Goal: Information Seeking & Learning: Learn about a topic

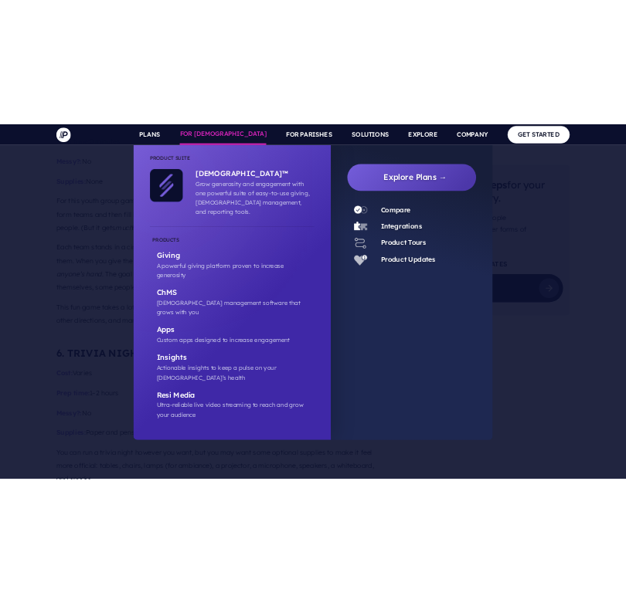
scroll to position [5861, 0]
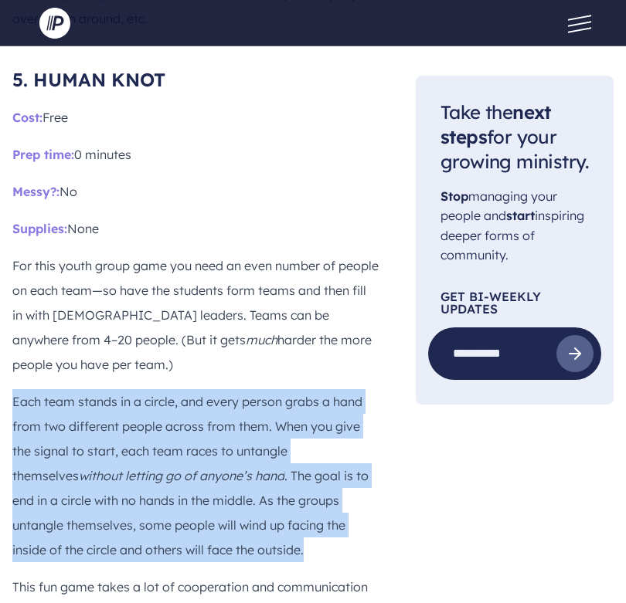
drag, startPoint x: 133, startPoint y: 338, endPoint x: 12, endPoint y: 184, distance: 195.8
click at [12, 389] on p "Each team stands in a circle, and every person grabs a hand from two different …" at bounding box center [195, 475] width 366 height 173
drag, startPoint x: 12, startPoint y: 184, endPoint x: 132, endPoint y: 335, distance: 193.5
click at [132, 389] on p "Each team stands in a circle, and every person grabs a hand from two different …" at bounding box center [195, 475] width 366 height 173
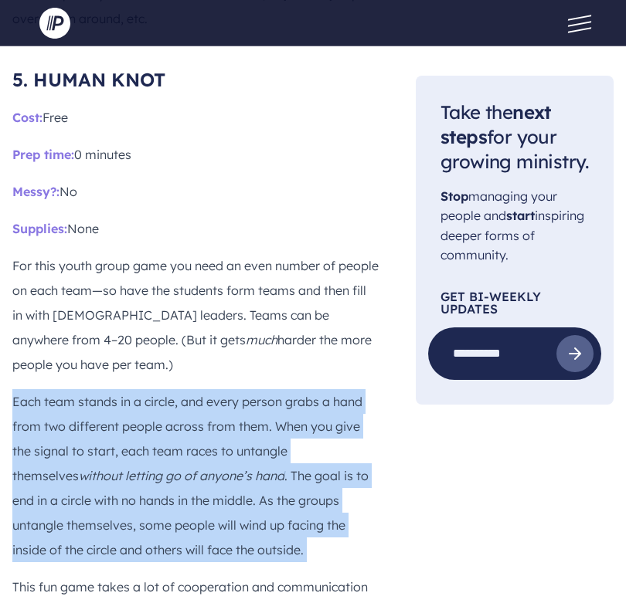
click at [132, 389] on p "Each team stands in a circle, and every person grabs a hand from two different …" at bounding box center [195, 475] width 366 height 173
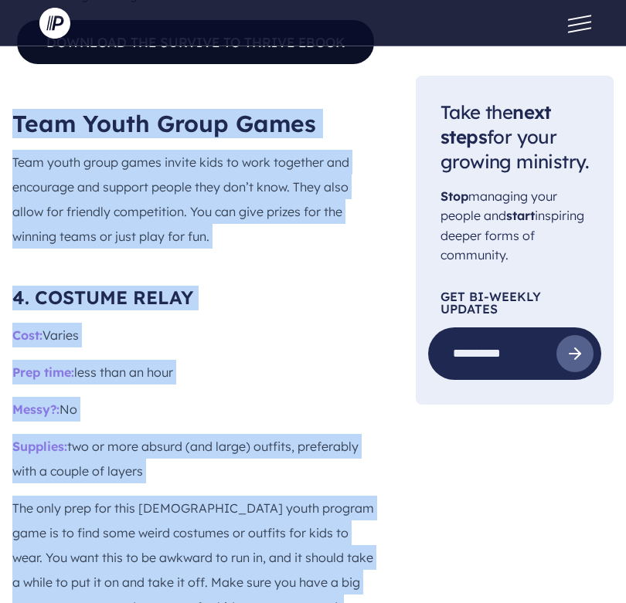
scroll to position [4487, 0]
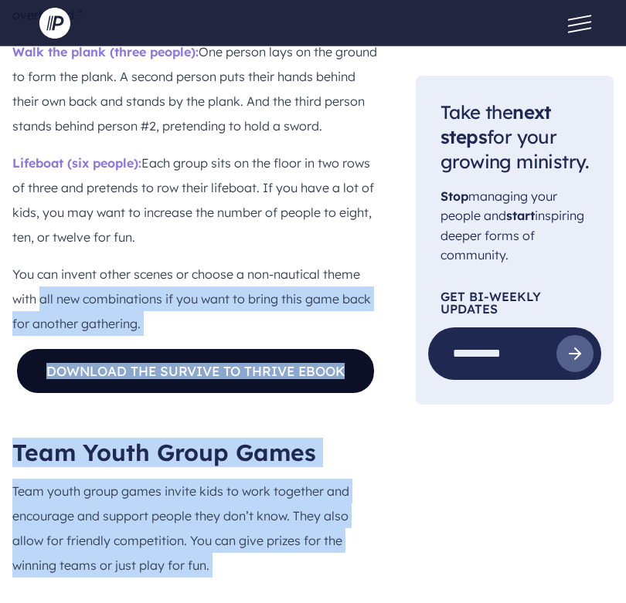
drag, startPoint x: 132, startPoint y: 335, endPoint x: 39, endPoint y: 60, distance: 290.2
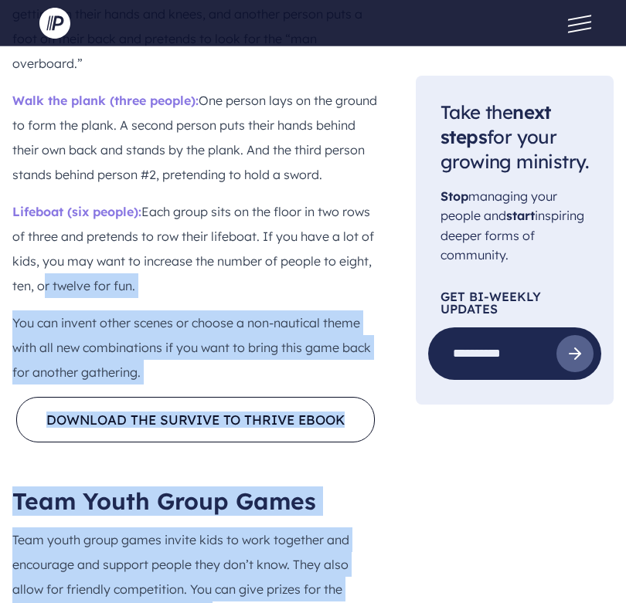
click at [21, 311] on p "You can invent other scenes or choose a non-nautical theme with all new combina…" at bounding box center [195, 348] width 366 height 74
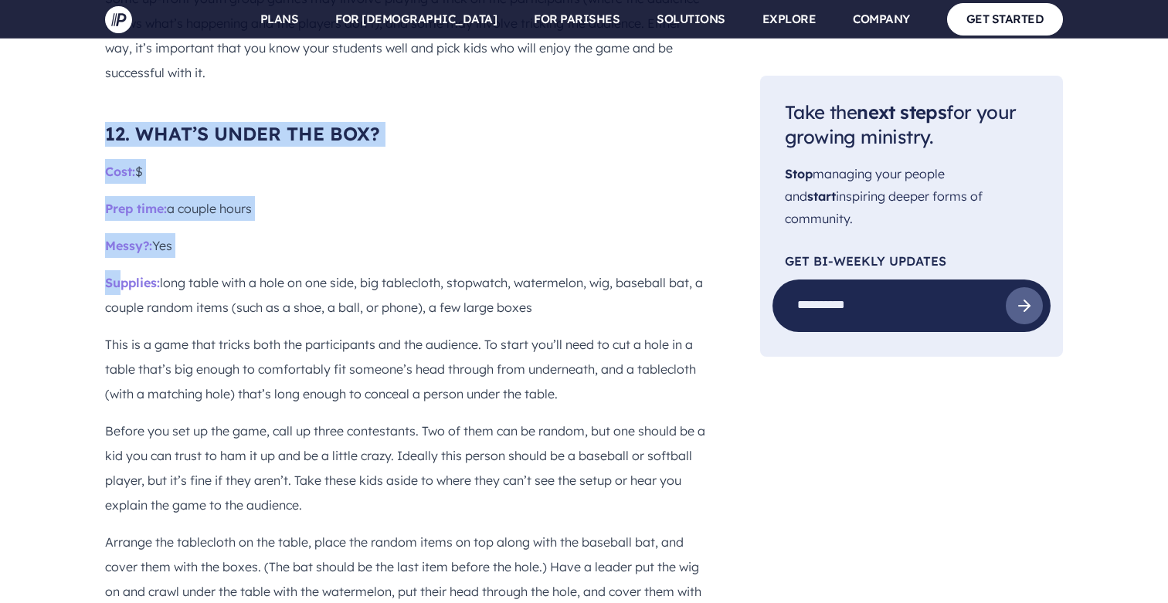
scroll to position [9175, 0]
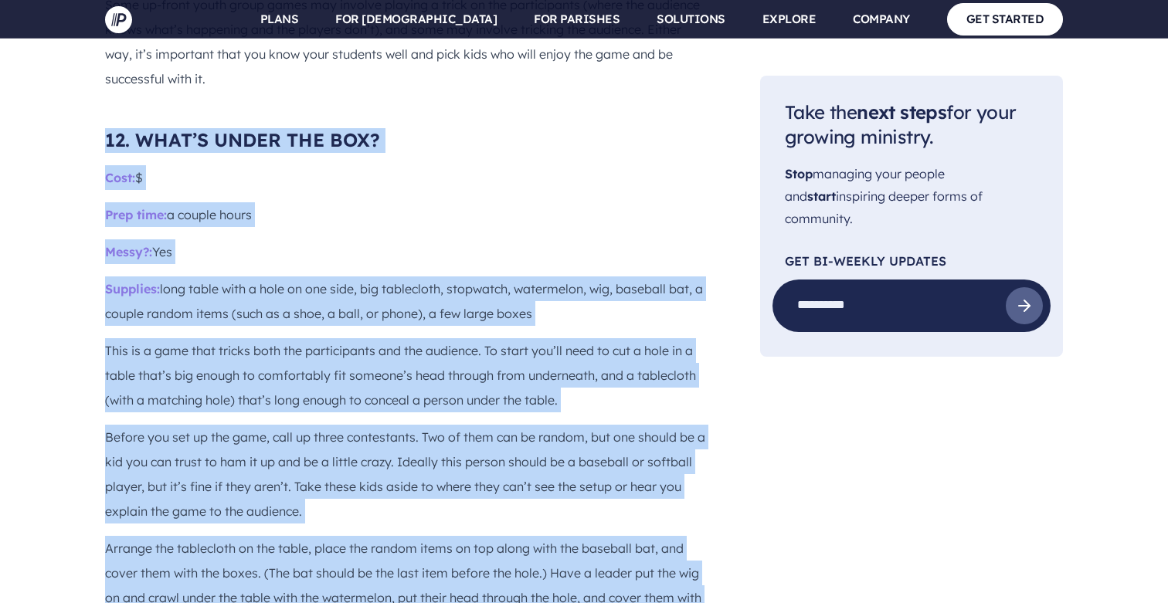
drag, startPoint x: 99, startPoint y: 71, endPoint x: 158, endPoint y: 575, distance: 507.8
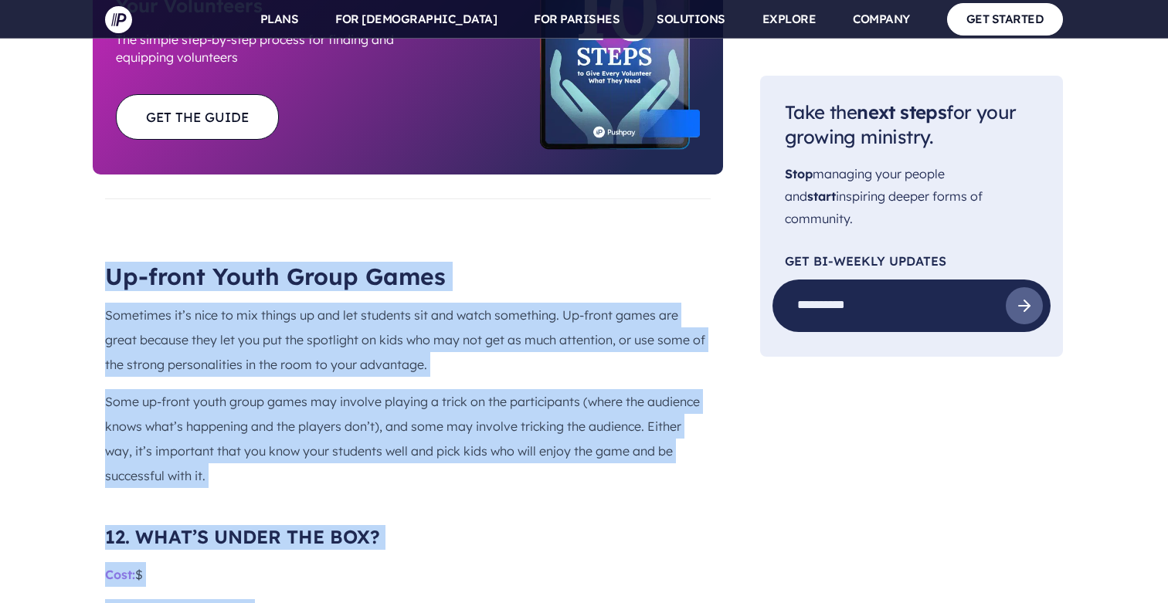
drag, startPoint x: 158, startPoint y: 575, endPoint x: 105, endPoint y: 78, distance: 500.2
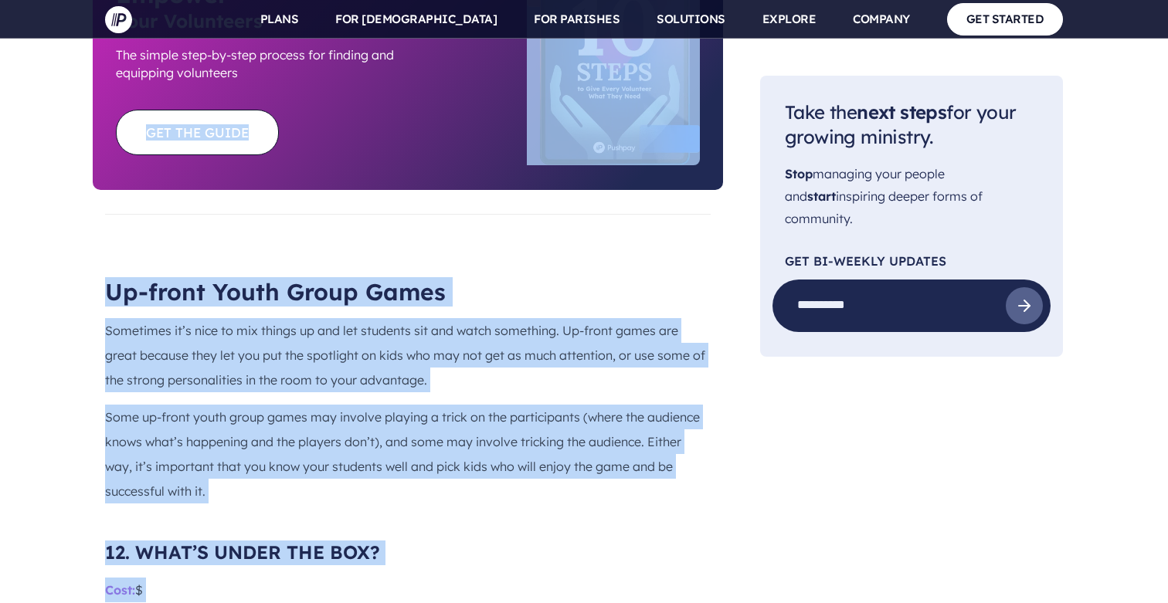
click at [125, 318] on p "Sometimes it’s nice to mix things up and let students sit and watch something. …" at bounding box center [408, 355] width 606 height 74
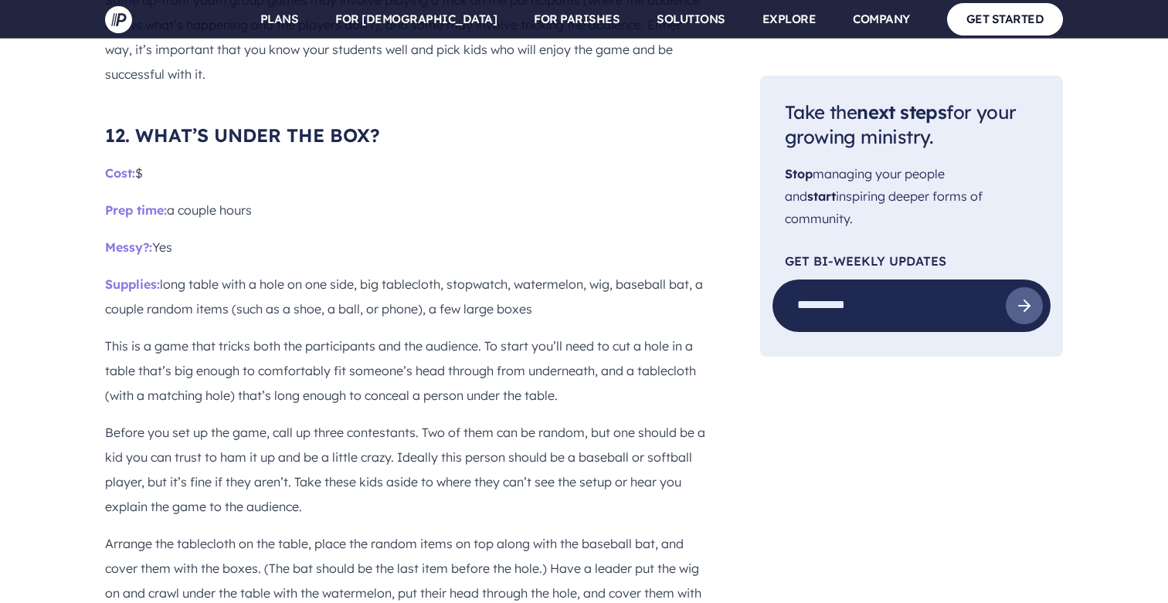
scroll to position [9168, 0]
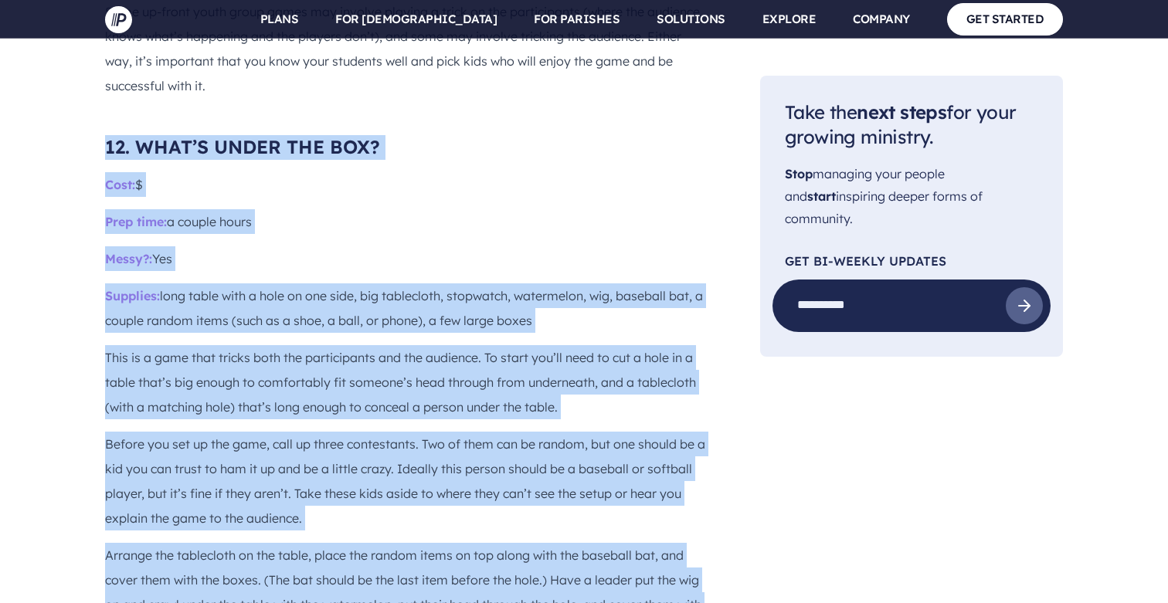
drag, startPoint x: 107, startPoint y: 142, endPoint x: 148, endPoint y: 562, distance: 422.2
click at [148, 562] on p "Arrange the tablecloth on the table, place the random items on top along with t…" at bounding box center [408, 592] width 606 height 99
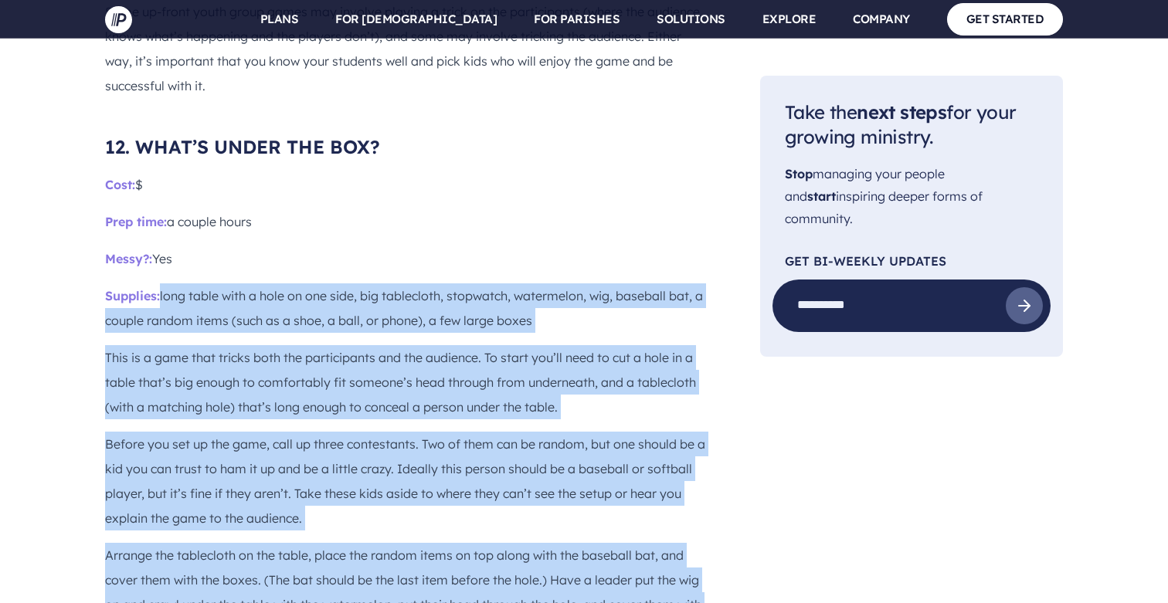
drag, startPoint x: 148, startPoint y: 562, endPoint x: 174, endPoint y: 219, distance: 344.7
click at [174, 283] on p "Supplies: long table with a hole on one side, big tablecloth, stopwatch, waterm…" at bounding box center [408, 307] width 606 height 49
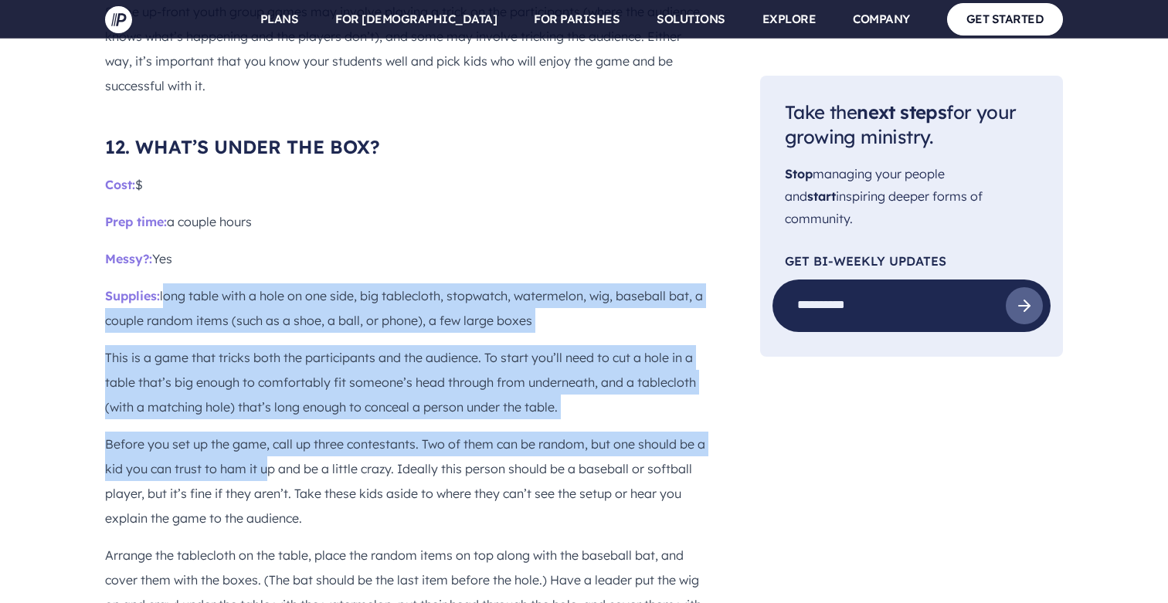
drag, startPoint x: 165, startPoint y: 230, endPoint x: 272, endPoint y: 408, distance: 207.2
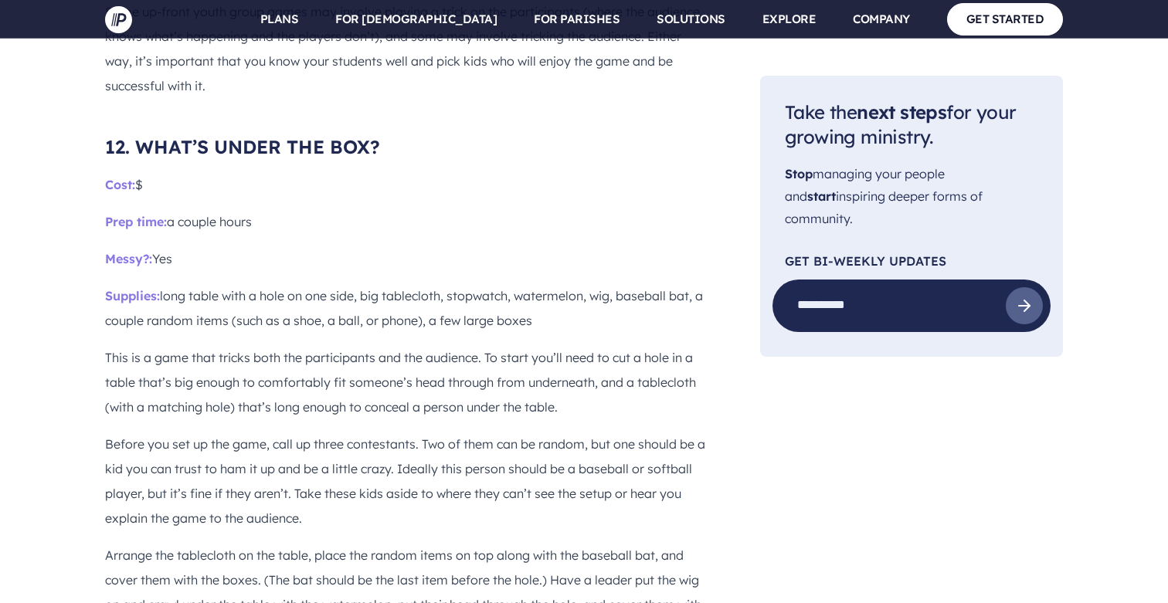
click at [160, 288] on span "Supplies:" at bounding box center [132, 295] width 55 height 15
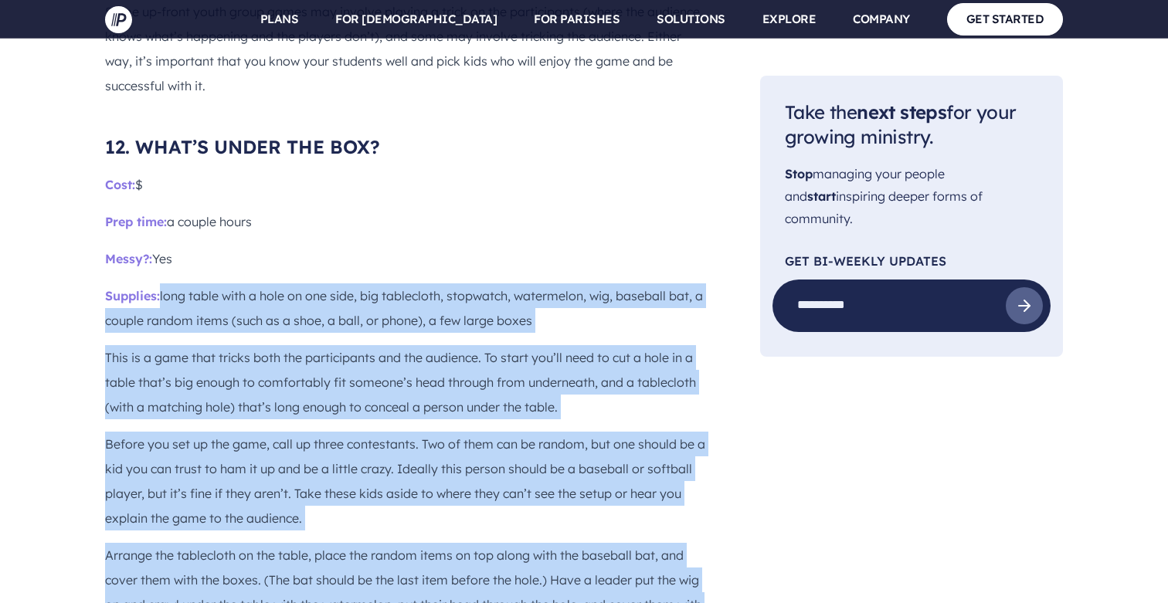
drag, startPoint x: 162, startPoint y: 227, endPoint x: 186, endPoint y: 579, distance: 352.3
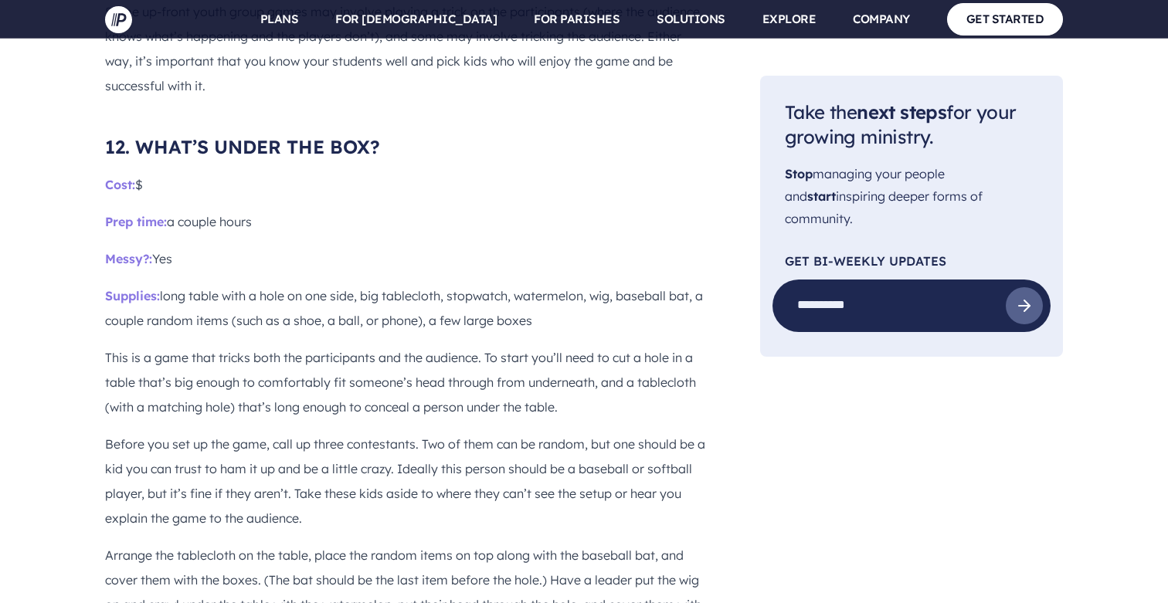
click at [165, 569] on p "Arrange the tablecloth on the table, place the random items on top along with t…" at bounding box center [408, 592] width 606 height 99
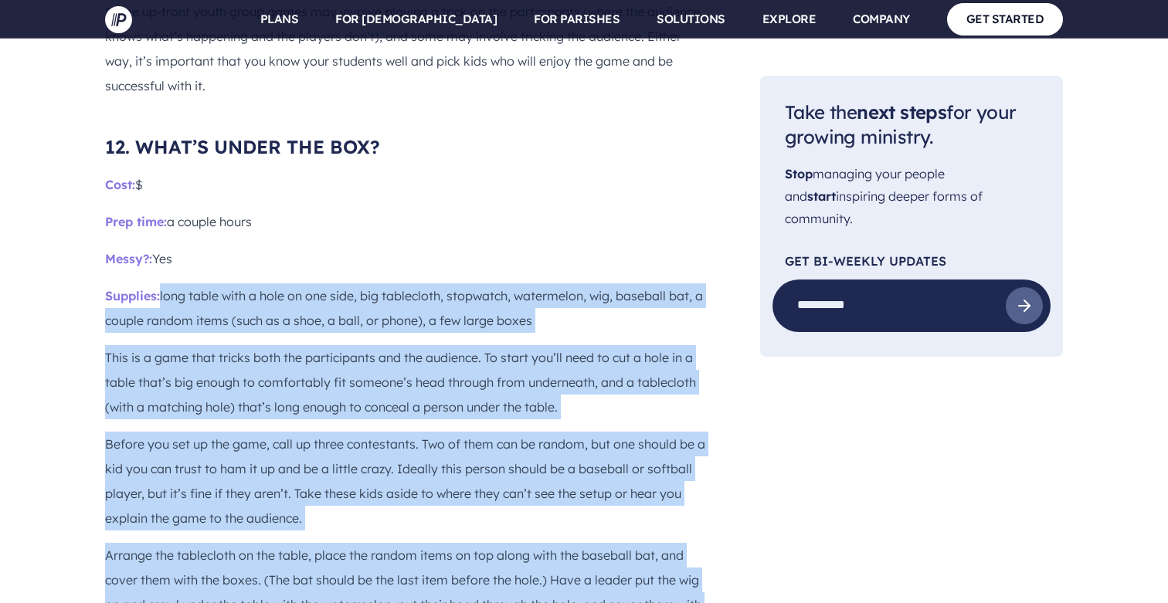
drag, startPoint x: 165, startPoint y: 569, endPoint x: 163, endPoint y: 218, distance: 350.7
click at [163, 283] on p "Supplies: long table with a hole on one side, big tablecloth, stopwatch, waterm…" at bounding box center [408, 307] width 606 height 49
drag, startPoint x: 163, startPoint y: 218, endPoint x: 183, endPoint y: 558, distance: 340.5
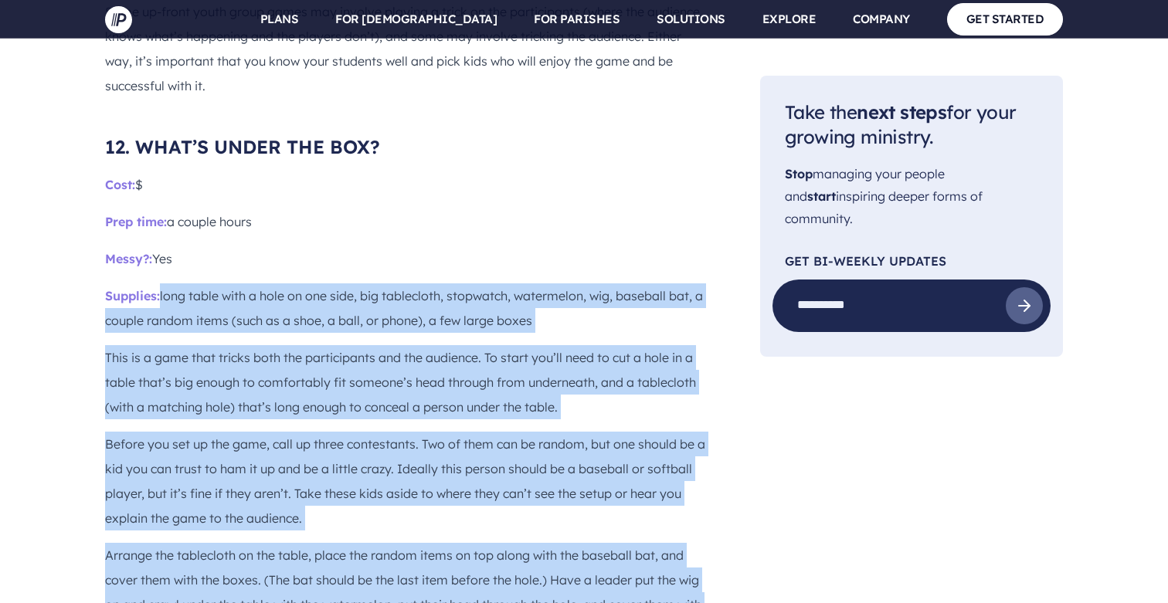
click at [183, 558] on p "Arrange the tablecloth on the table, place the random items on top along with t…" at bounding box center [408, 592] width 606 height 99
drag, startPoint x: 183, startPoint y: 558, endPoint x: 167, endPoint y: 222, distance: 335.6
click at [167, 283] on p "Supplies: long table with a hole on one side, big tablecloth, stopwatch, waterm…" at bounding box center [408, 307] width 606 height 49
drag, startPoint x: 167, startPoint y: 222, endPoint x: 211, endPoint y: 568, distance: 348.1
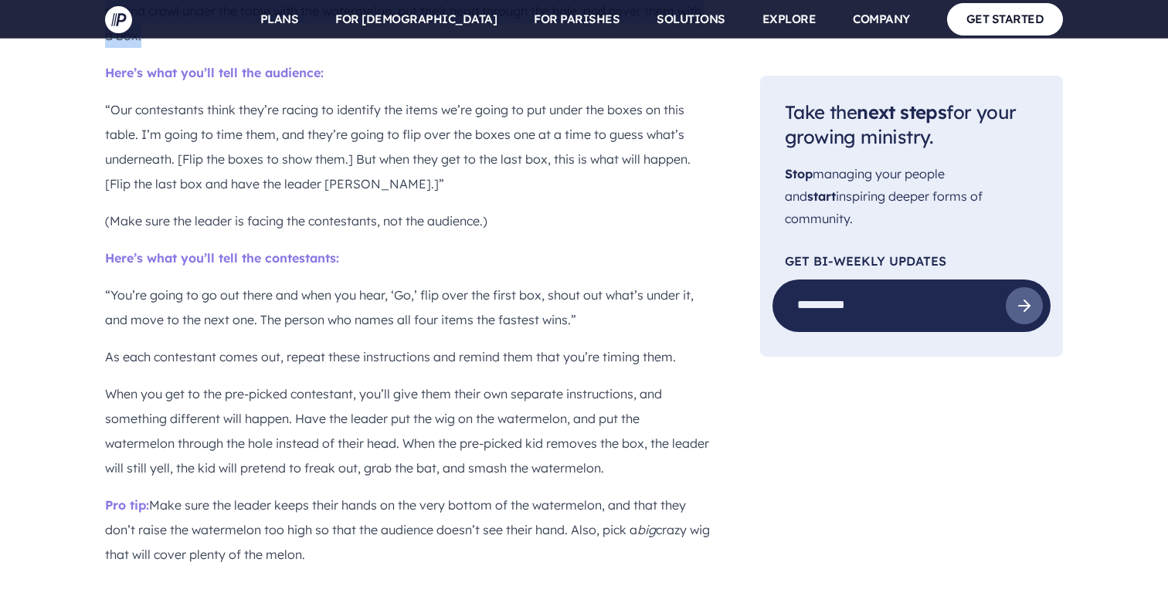
scroll to position [9778, 0]
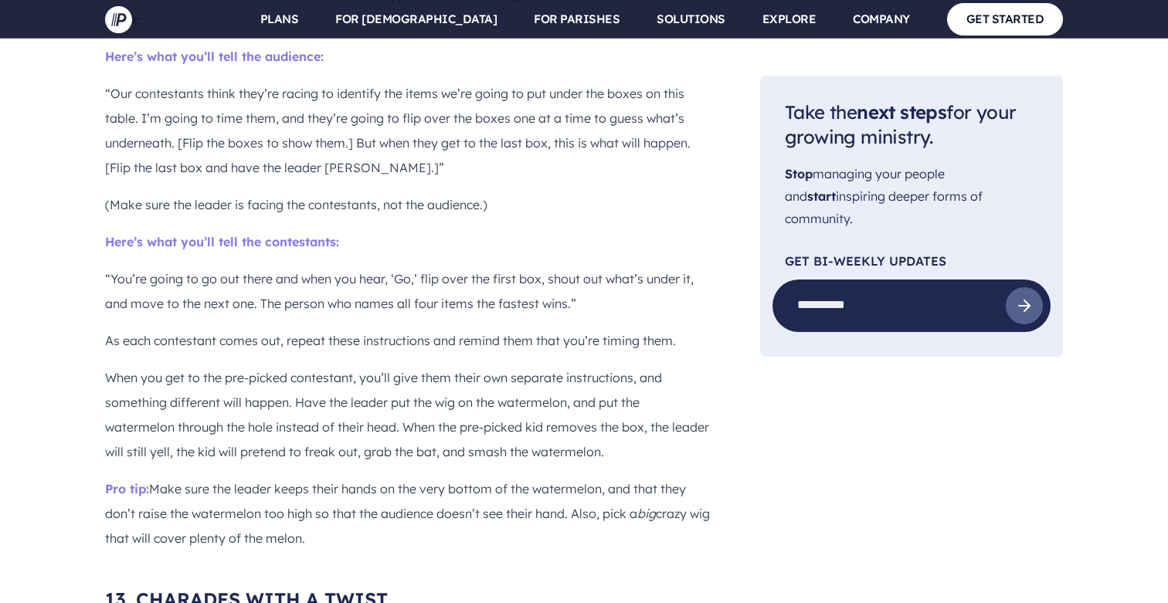
click at [238, 477] on p "Pro tip: Make sure the leader keeps their hands on the very bottom of the water…" at bounding box center [408, 514] width 606 height 74
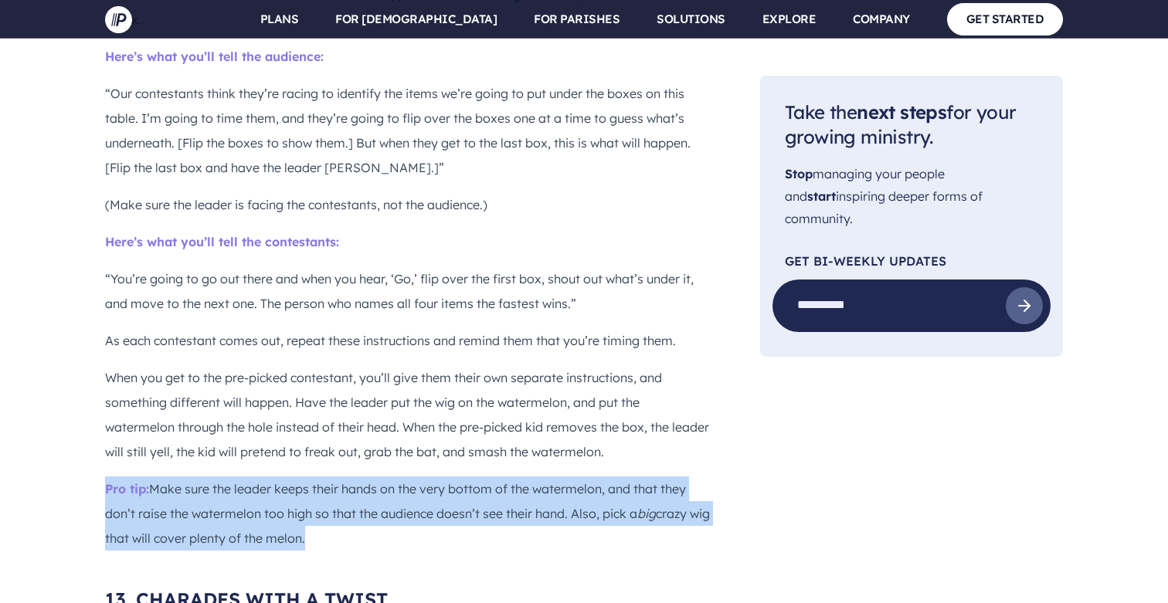
click at [238, 477] on p "Pro tip: Make sure the leader keeps their hands on the very bottom of the water…" at bounding box center [408, 514] width 606 height 74
click at [338, 478] on p "Pro tip: Make sure the leader keeps their hands on the very bottom of the water…" at bounding box center [408, 514] width 606 height 74
drag, startPoint x: 338, startPoint y: 478, endPoint x: 121, endPoint y: 182, distance: 367.1
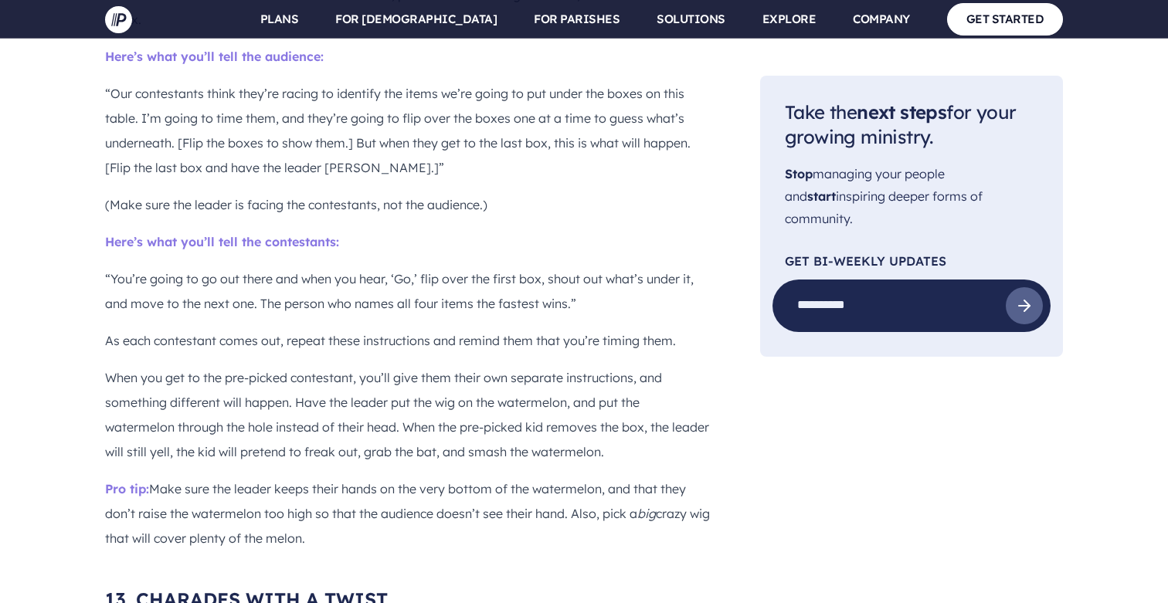
click at [116, 234] on span "Here’s what you’ll tell the contestants:" at bounding box center [222, 241] width 234 height 15
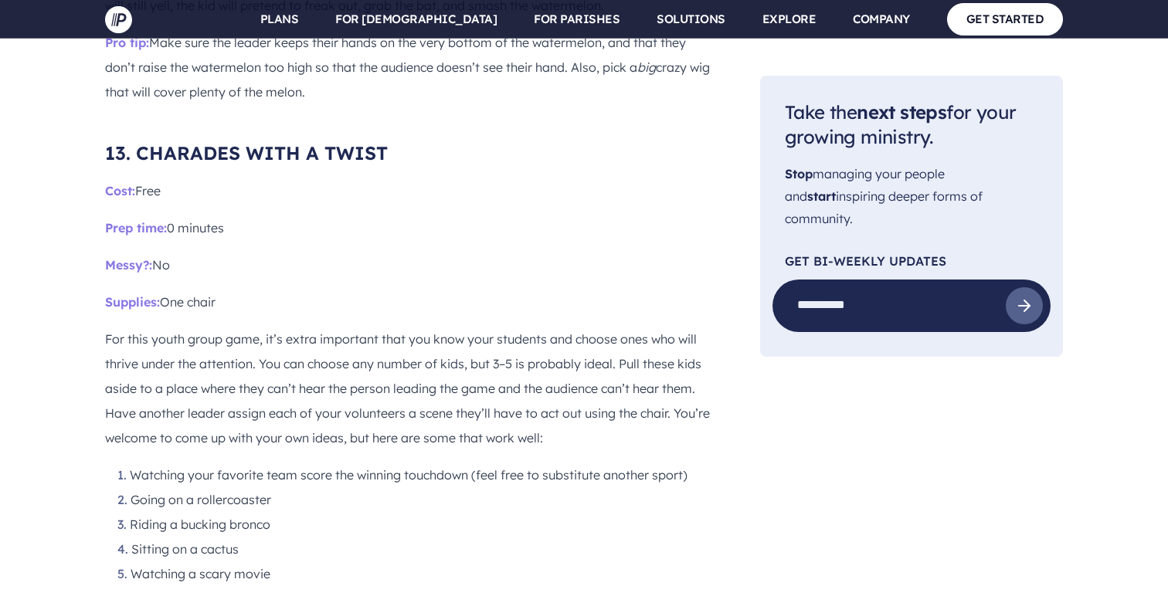
scroll to position [10229, 0]
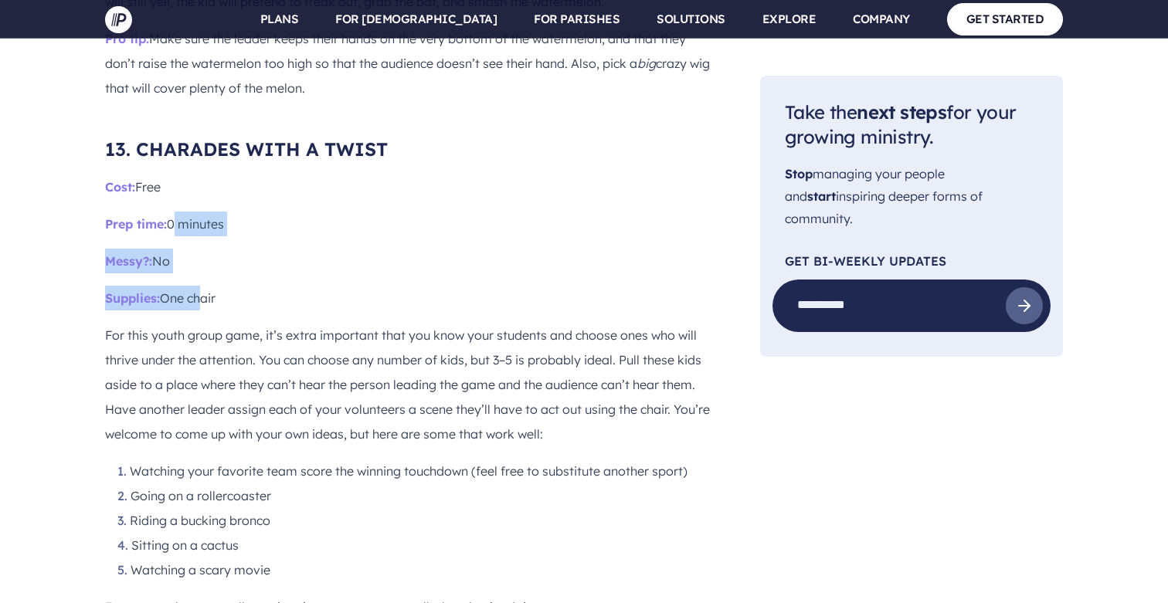
drag, startPoint x: 171, startPoint y: 160, endPoint x: 196, endPoint y: 234, distance: 78.2
click at [196, 286] on p "Supplies: One chair" at bounding box center [408, 298] width 606 height 25
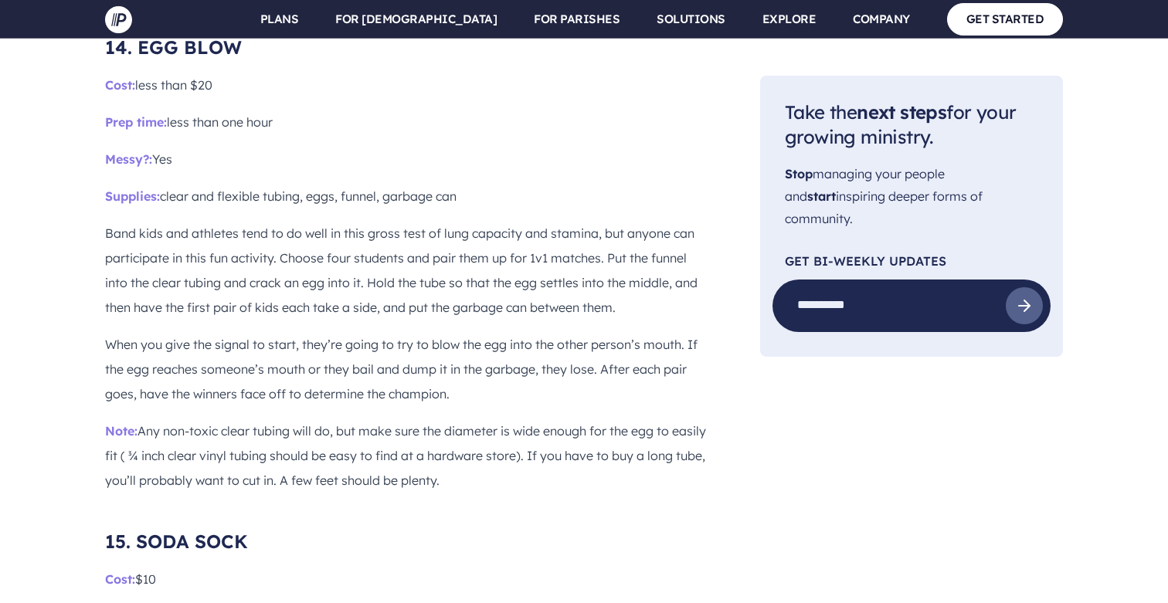
scroll to position [10987, 0]
click at [477, 331] on p "When you give the signal to start, they’re going to try to blow the egg into th…" at bounding box center [408, 368] width 606 height 74
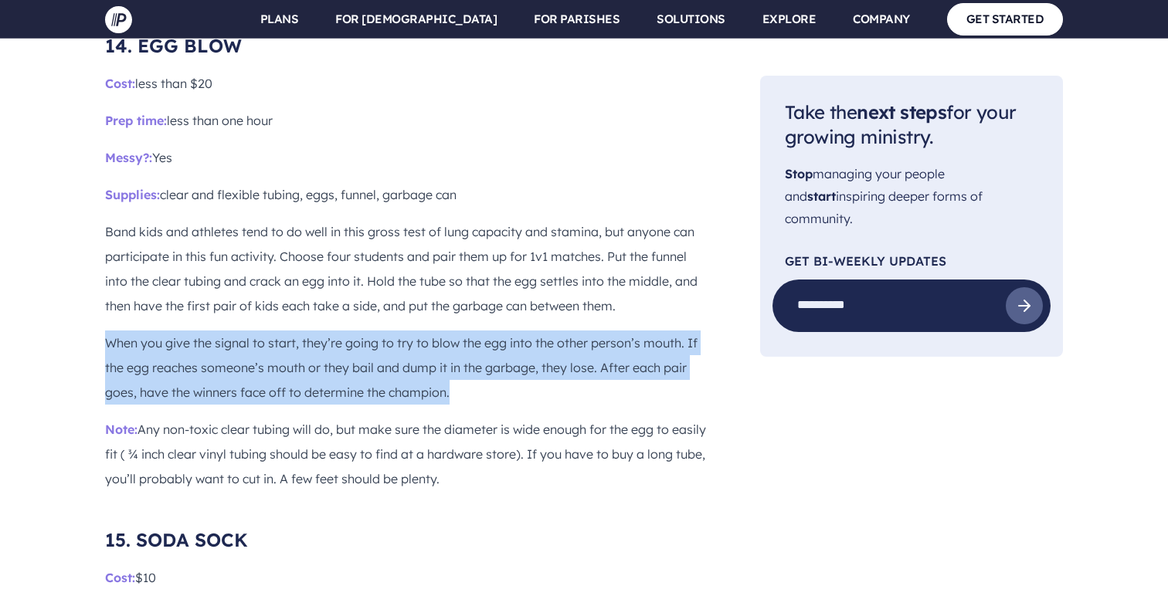
click at [477, 331] on p "When you give the signal to start, they’re going to try to blow the egg into th…" at bounding box center [408, 368] width 606 height 74
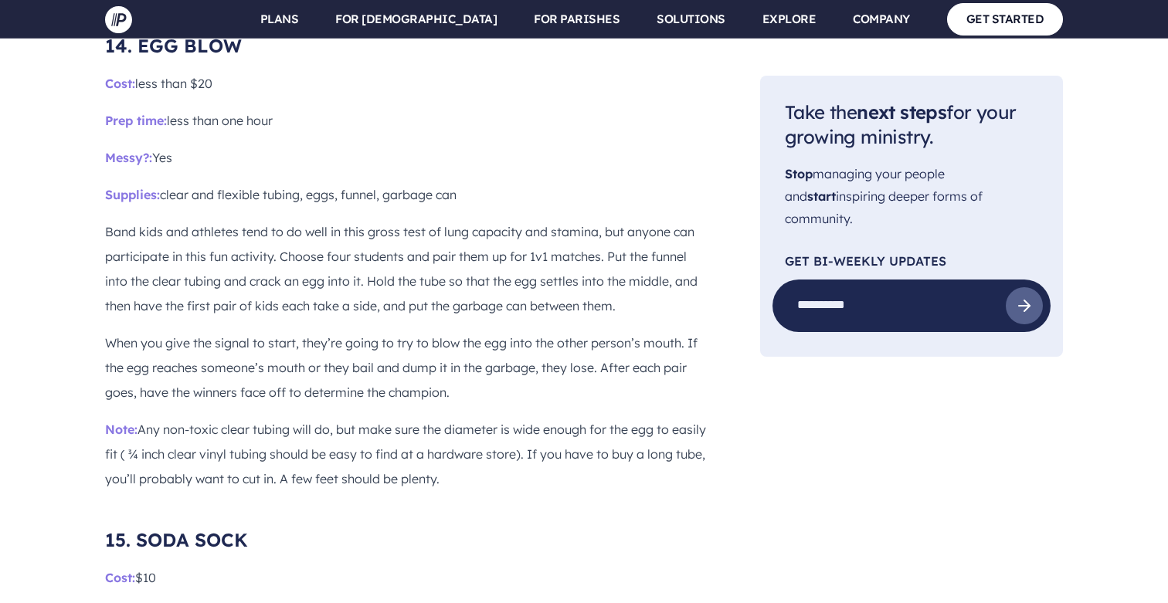
click at [495, 246] on p "Band kids and athletes tend to do well in this gross test of lung capacity and …" at bounding box center [408, 268] width 606 height 99
